Goal: Task Accomplishment & Management: Complete application form

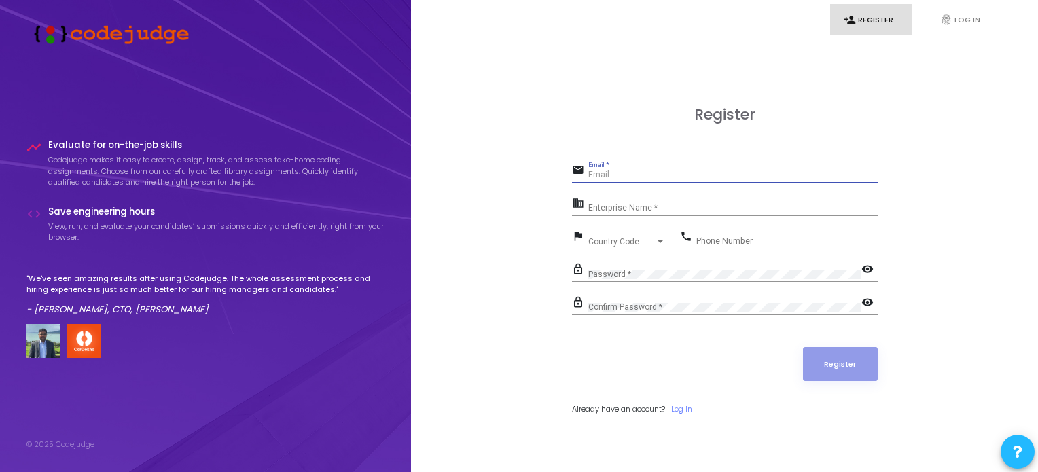
click at [613, 173] on input "Email *" at bounding box center [732, 175] width 289 height 10
type input "1"
paste input "[EMAIL_ADDRESS][DOMAIN_NAME]"
type input "[EMAIL_ADDRESS][DOMAIN_NAME]"
click at [644, 209] on input "Enterprise Name *" at bounding box center [732, 209] width 289 height 10
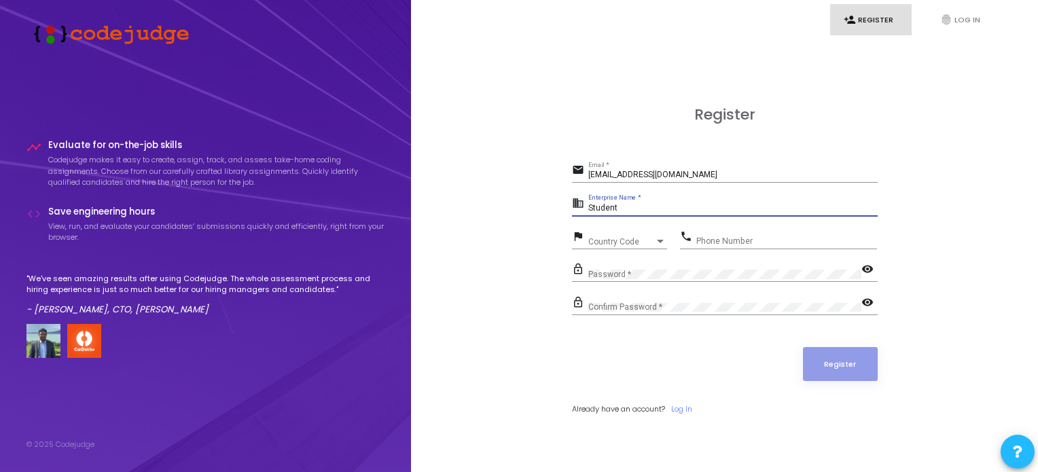
type input "Student"
click at [638, 235] on div "Country Code Country Code" at bounding box center [627, 238] width 79 height 21
type input "+91"
click at [619, 225] on div at bounding box center [519, 236] width 1038 height 472
click at [617, 236] on div "Country Code Country Code" at bounding box center [627, 238] width 79 height 21
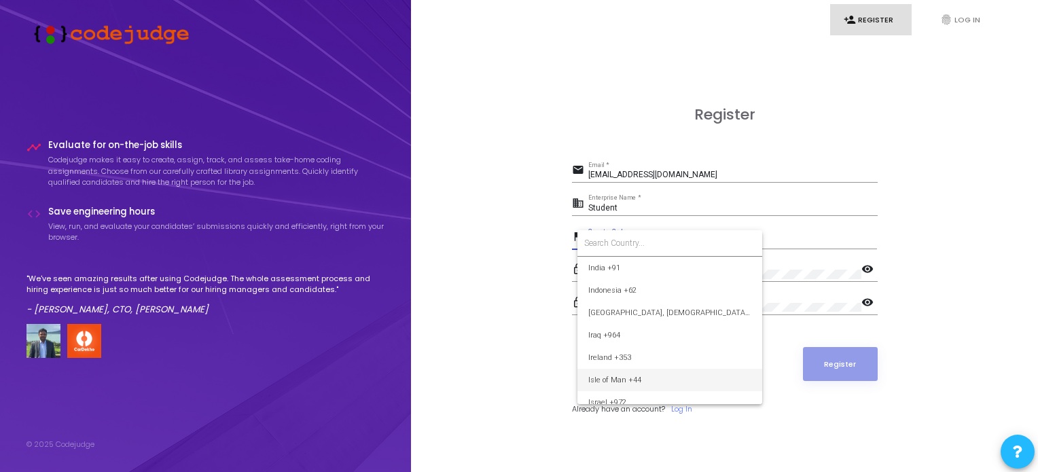
scroll to position [2146, 0]
click at [627, 278] on span "India +91" at bounding box center [669, 273] width 163 height 22
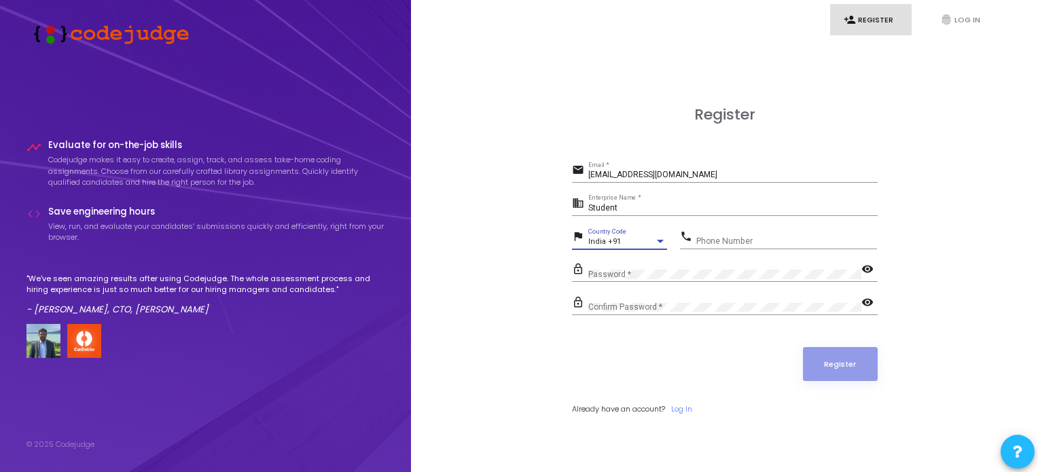
scroll to position [2151, 0]
click at [728, 238] on input "Phone Number" at bounding box center [786, 241] width 181 height 10
type input "9664301310"
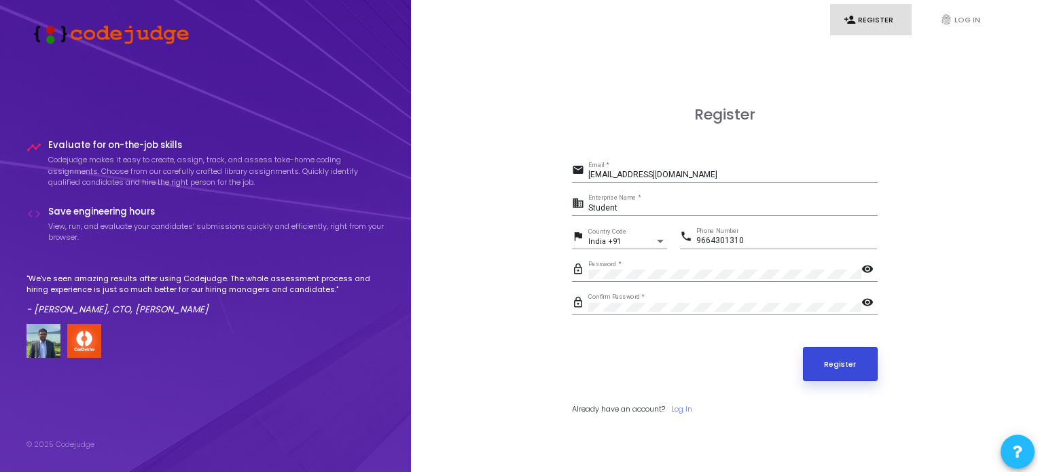
click at [835, 361] on button "Register" at bounding box center [840, 364] width 75 height 34
click at [682, 176] on input "[EMAIL_ADDRESS][DOMAIN_NAME]" at bounding box center [732, 175] width 289 height 10
click at [854, 363] on button "Register" at bounding box center [840, 364] width 75 height 34
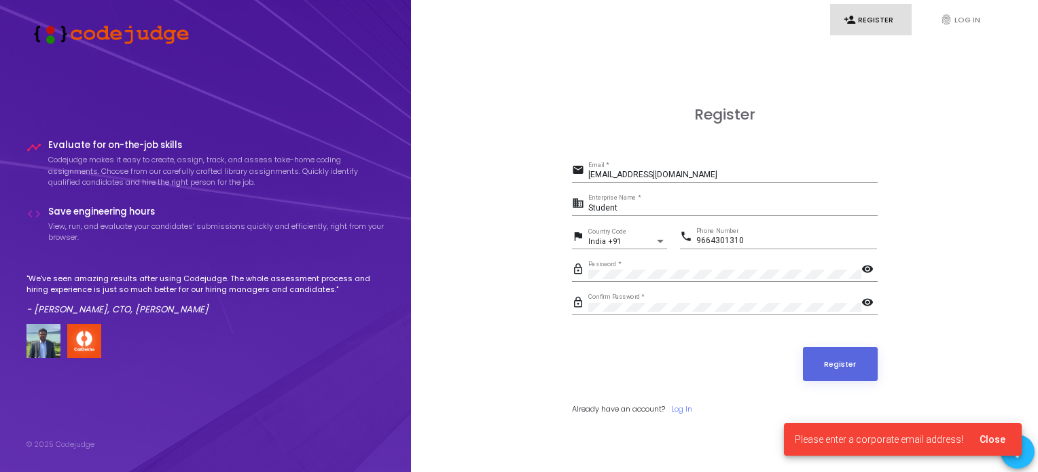
click at [633, 211] on input "Student" at bounding box center [732, 209] width 289 height 10
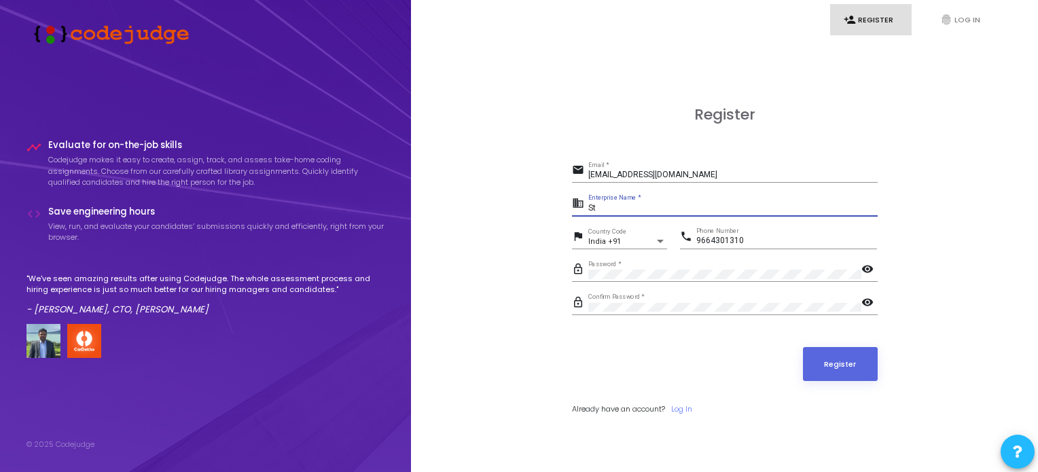
type input "S"
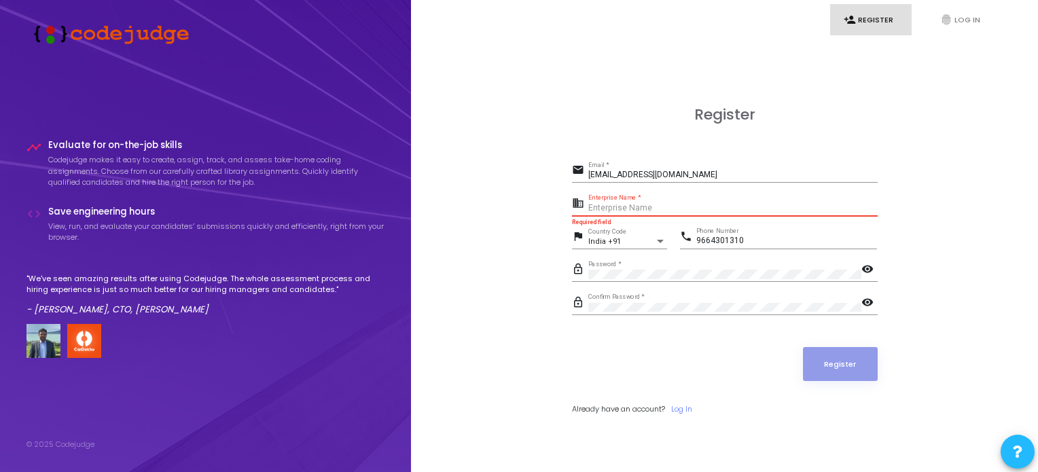
click at [669, 209] on input "Enterprise Name *" at bounding box center [732, 209] width 289 height 10
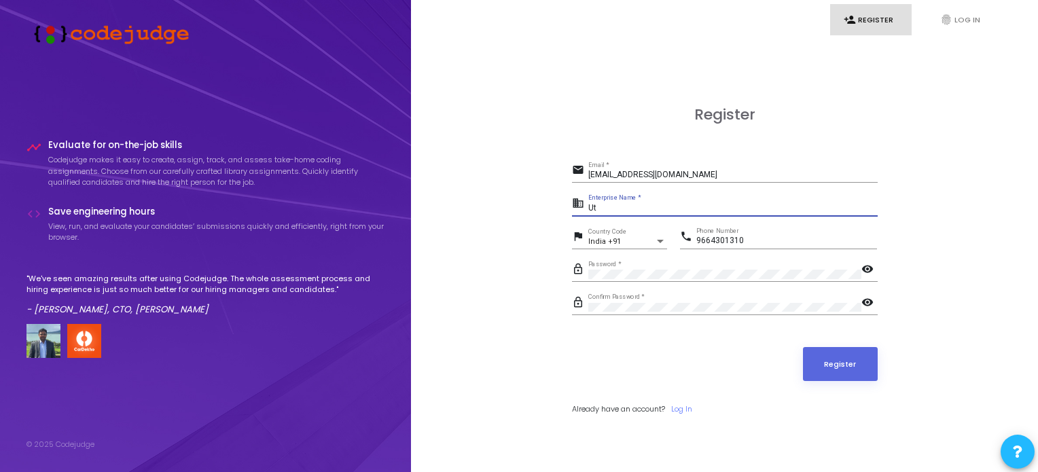
type input "U"
type input "IIIT Sonepat"
click at [851, 359] on button "Register" at bounding box center [840, 364] width 75 height 34
click at [689, 409] on link "Log In" at bounding box center [681, 409] width 21 height 12
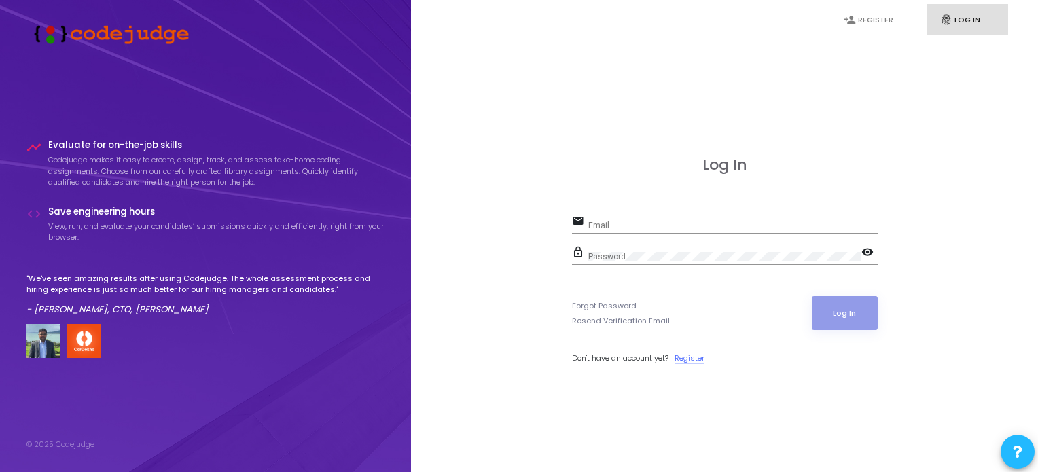
click at [698, 357] on link "Register" at bounding box center [689, 358] width 30 height 12
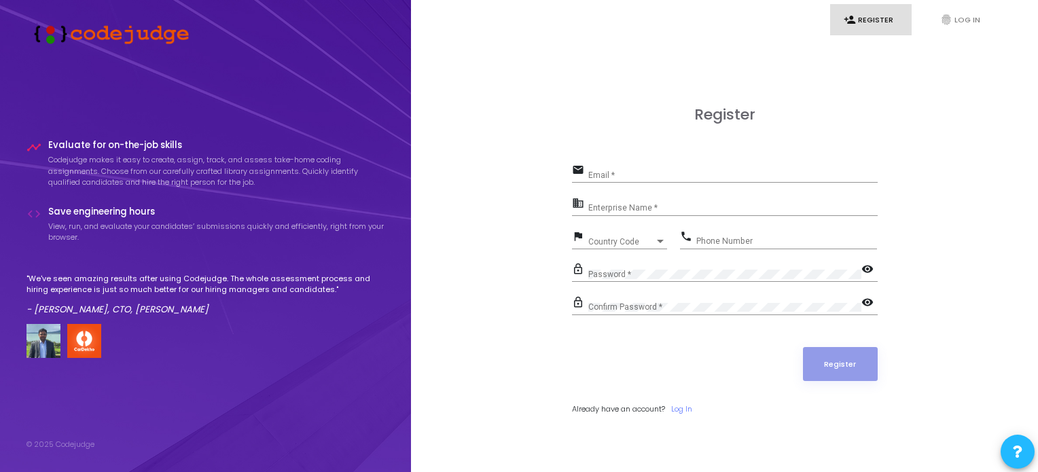
click at [627, 176] on input "Email *" at bounding box center [732, 175] width 289 height 10
type input "u"
click at [650, 177] on input "12211" at bounding box center [732, 175] width 289 height 10
type input "1"
paste input "utsavbcs12211052@iiitsonepat.ac.i"
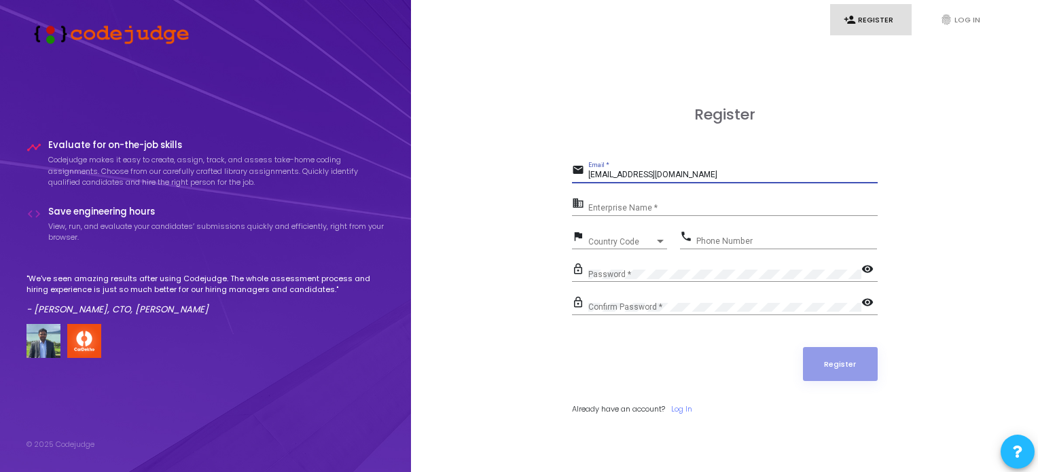
type input "[EMAIL_ADDRESS][DOMAIN_NAME]"
click at [676, 205] on input "Enterprise Name *" at bounding box center [732, 209] width 289 height 10
type input "IIIT Sonepat"
click at [656, 231] on div "Country Code Country Code" at bounding box center [627, 238] width 79 height 21
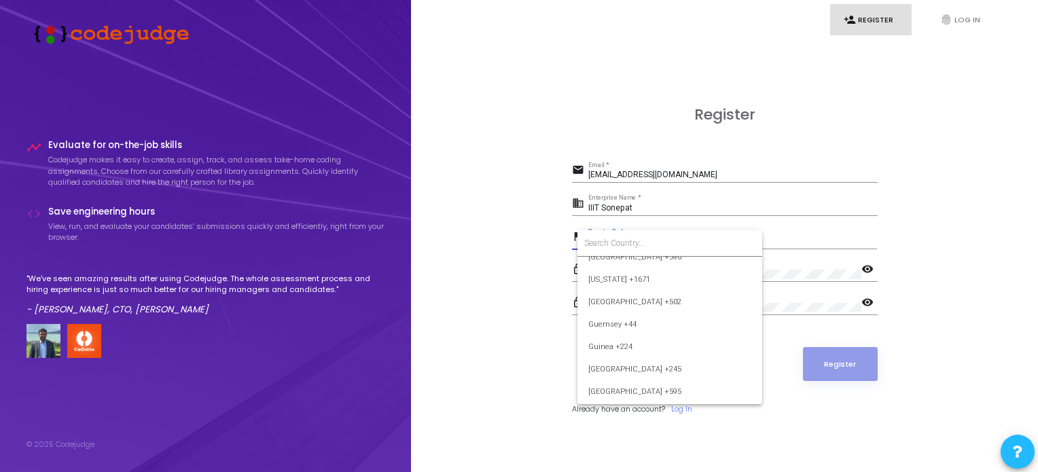
scroll to position [1869, 0]
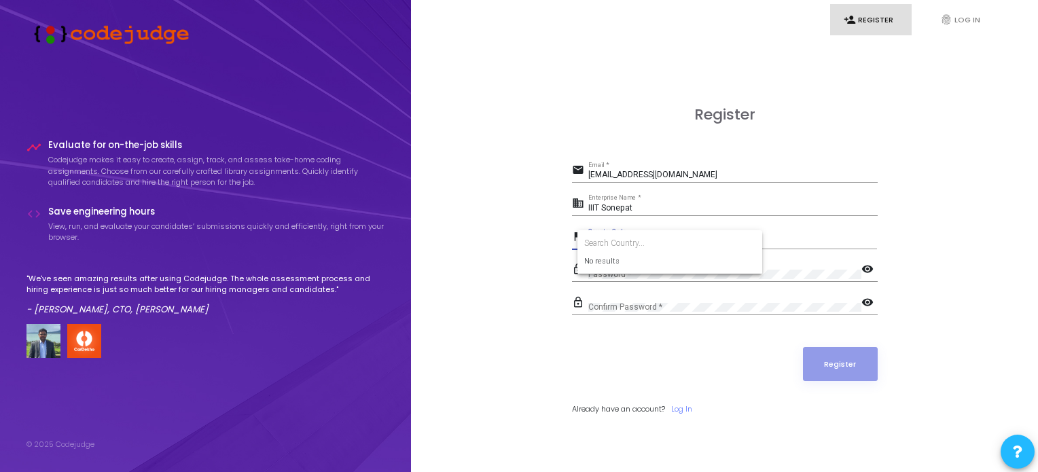
type input "+"
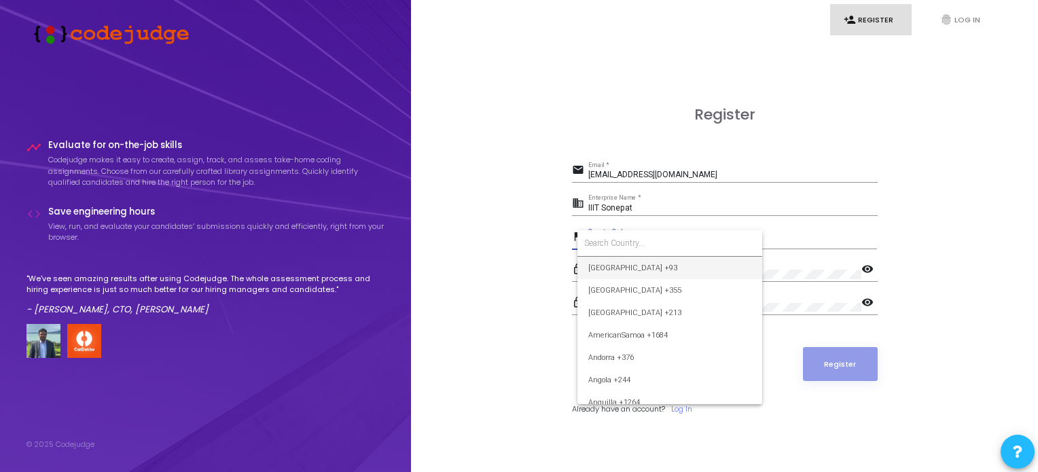
type input "I"
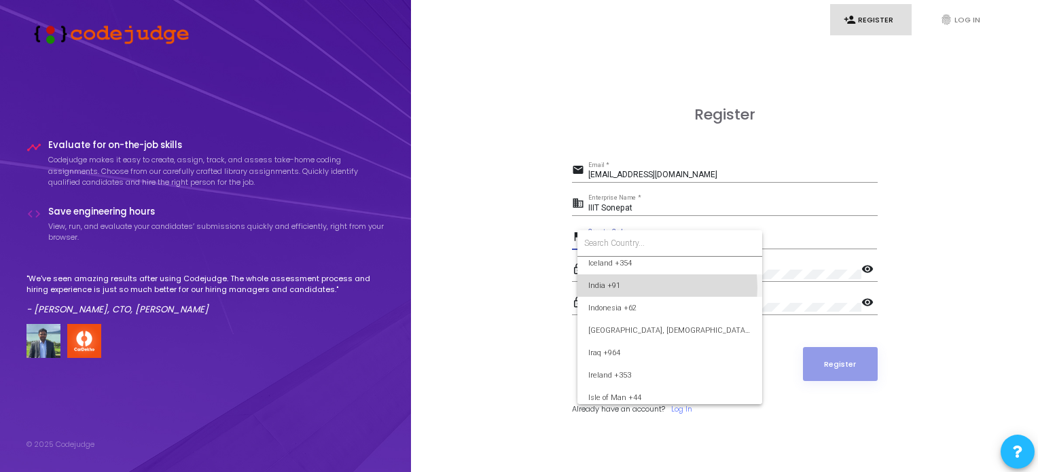
click at [633, 287] on span "India +91" at bounding box center [669, 285] width 163 height 22
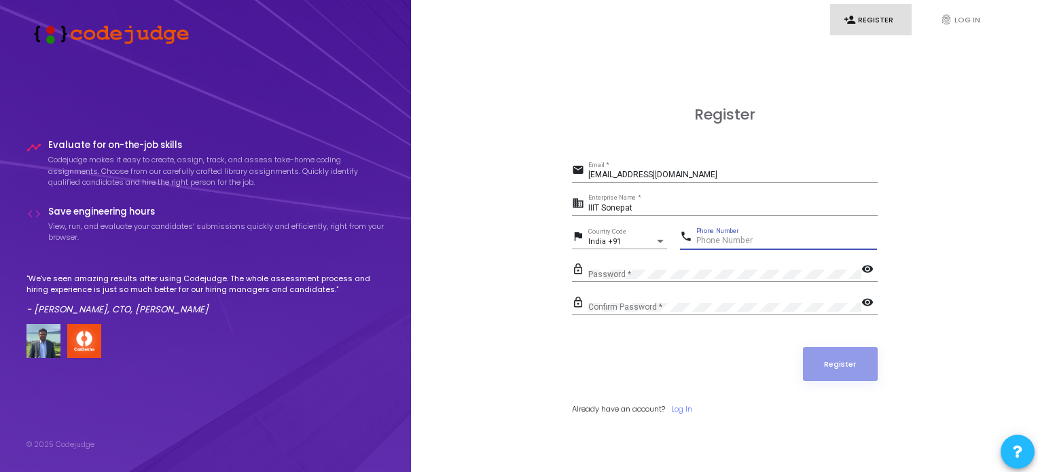
click at [708, 243] on input "Phone Number" at bounding box center [786, 241] width 181 height 10
type input "9664301310"
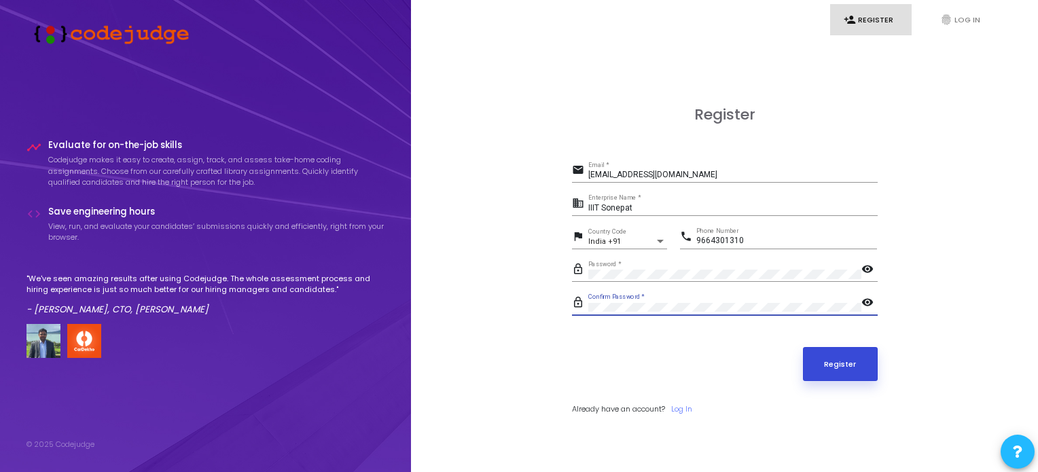
click at [826, 361] on button "Register" at bounding box center [840, 364] width 75 height 34
